Goal: Information Seeking & Learning: Learn about a topic

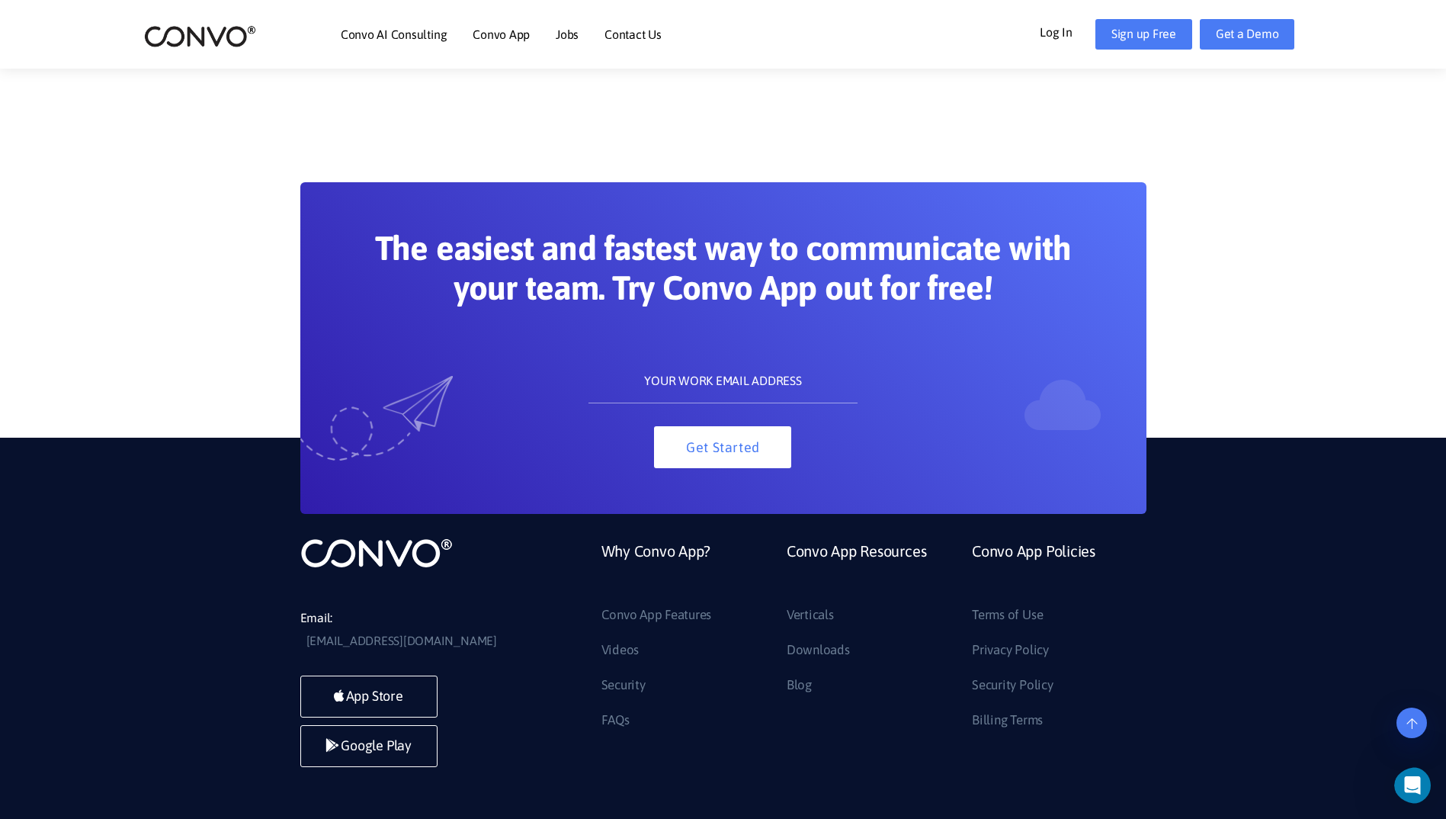
scroll to position [3177, 0]
click at [669, 613] on link "Convo App Features" at bounding box center [657, 614] width 111 height 24
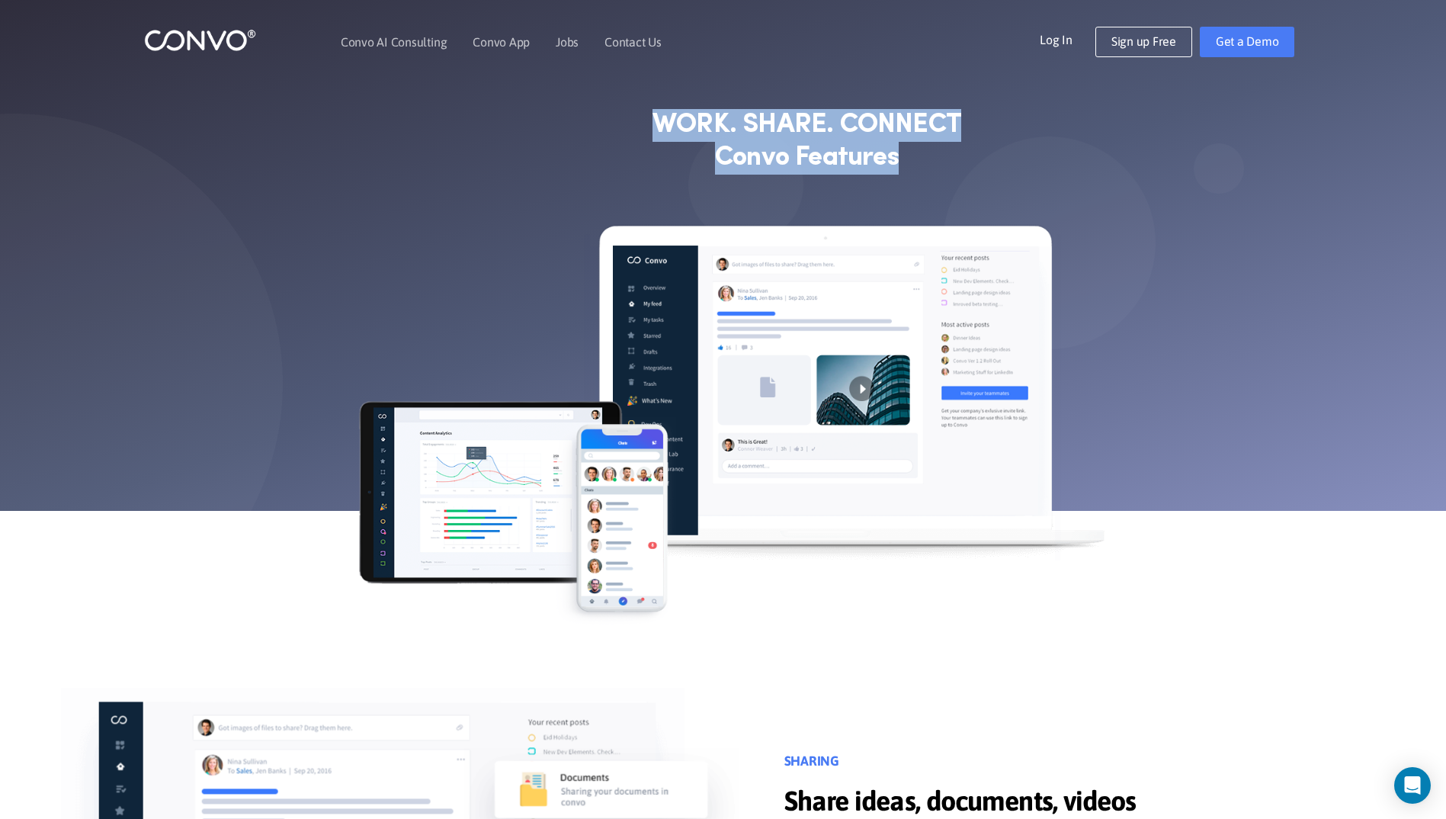
drag, startPoint x: 657, startPoint y: 130, endPoint x: 964, endPoint y: 134, distance: 306.5
click at [964, 134] on h1 "WORK. SHARE. CONNECT Convo Features" at bounding box center [807, 154] width 389 height 94
drag, startPoint x: 964, startPoint y: 134, endPoint x: 631, endPoint y: 97, distance: 335.3
click at [631, 97] on div "WORK. SHARE. CONNECT Convo Features" at bounding box center [723, 154] width 579 height 140
